Goal: Task Accomplishment & Management: Manage account settings

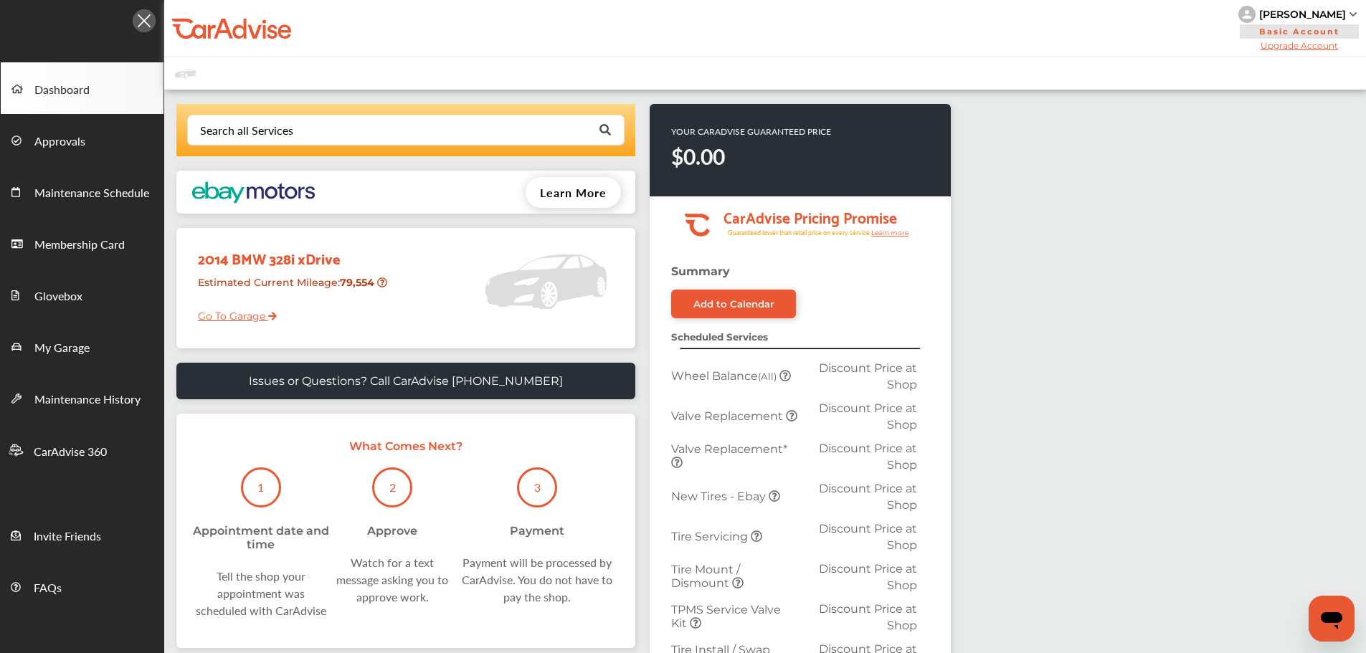
click at [1346, 11] on div "[PERSON_NAME]" at bounding box center [1303, 14] width 87 height 13
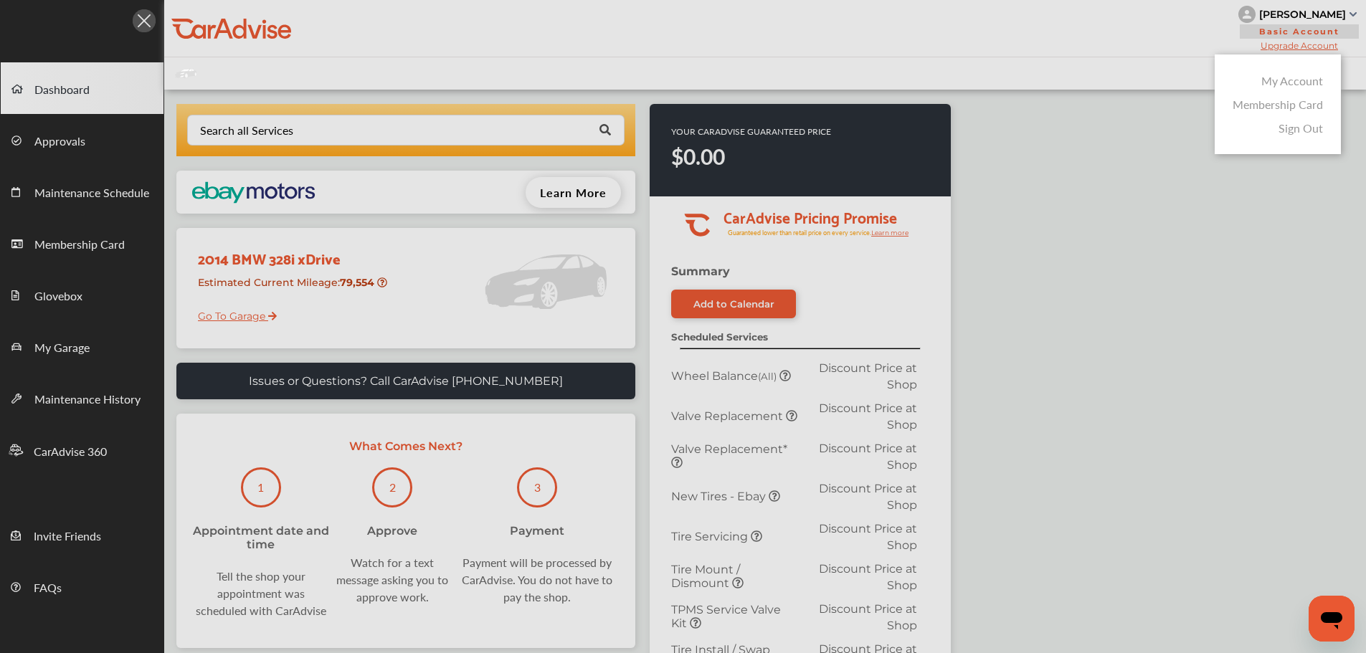
click at [1293, 77] on link "My Account" at bounding box center [1293, 80] width 62 height 16
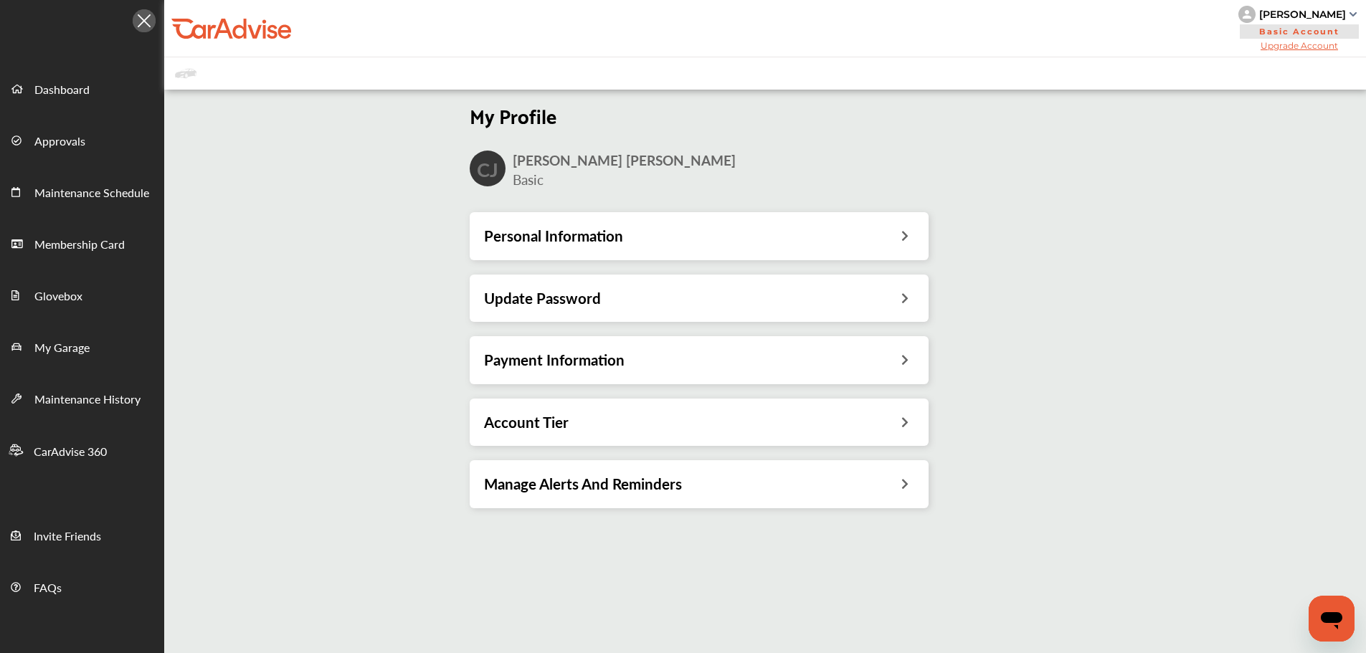
click at [606, 362] on h3 "Payment Information" at bounding box center [554, 360] width 141 height 19
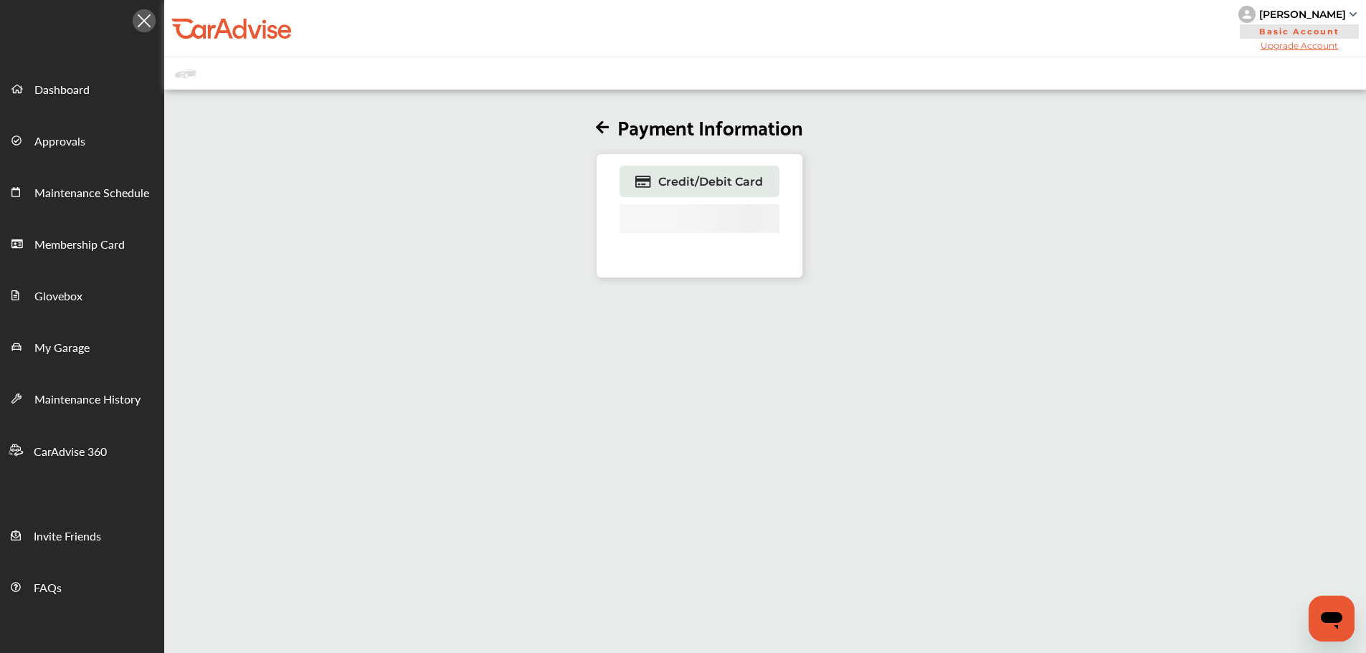
click at [605, 129] on icon at bounding box center [602, 128] width 13 height 15
